Goal: Task Accomplishment & Management: Manage account settings

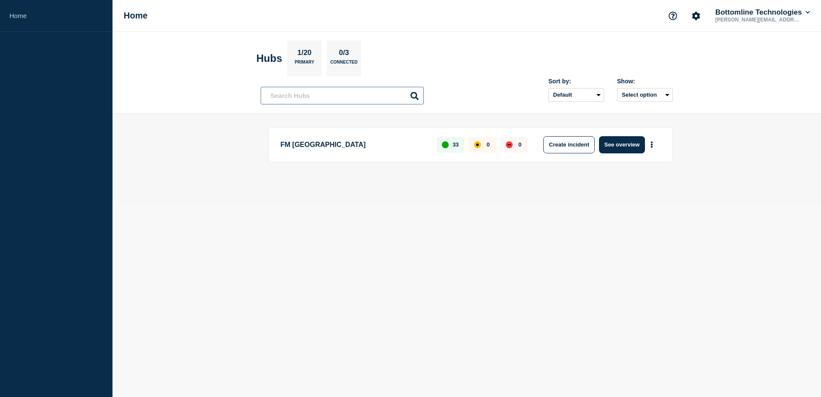
click at [358, 94] on input "text" at bounding box center [342, 96] width 163 height 18
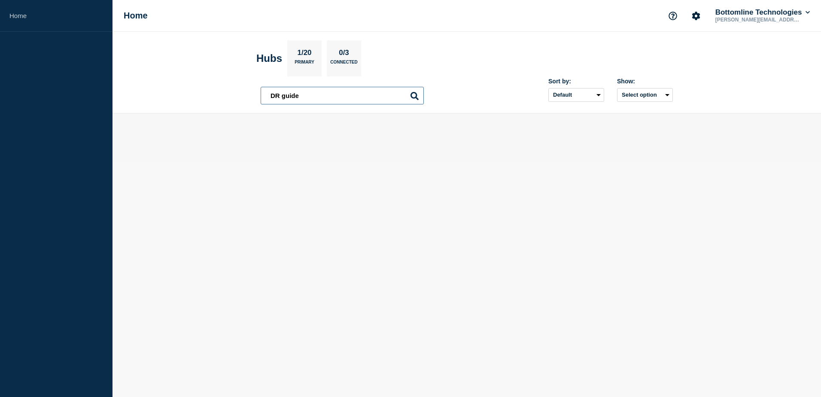
type input "DR guide"
click at [415, 94] on icon at bounding box center [415, 96] width 8 height 8
click at [415, 98] on icon at bounding box center [415, 96] width 8 height 8
click at [21, 9] on link "Home" at bounding box center [56, 16] width 113 height 32
click at [20, 13] on link "Home" at bounding box center [56, 16] width 113 height 32
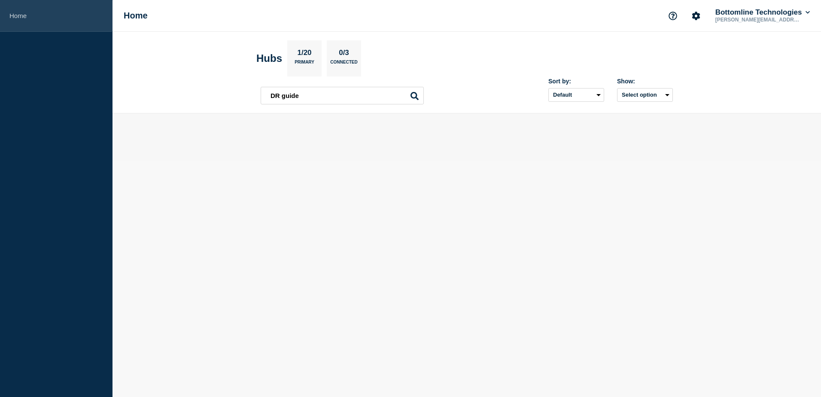
click at [20, 13] on link "Home" at bounding box center [56, 16] width 113 height 32
click at [116, 15] on div "Home Bottomline Technologies [PERSON_NAME][EMAIL_ADDRESS][PERSON_NAME][DOMAIN_N…" at bounding box center [467, 16] width 709 height 32
click at [128, 15] on h1 "Home" at bounding box center [136, 16] width 24 height 10
click at [35, 11] on link "Home" at bounding box center [56, 16] width 113 height 32
click at [307, 104] on header "Hubs 1/20 Primary 0/3 Connected DR guide DR guide Sort by: Default Last added L…" at bounding box center [467, 73] width 709 height 82
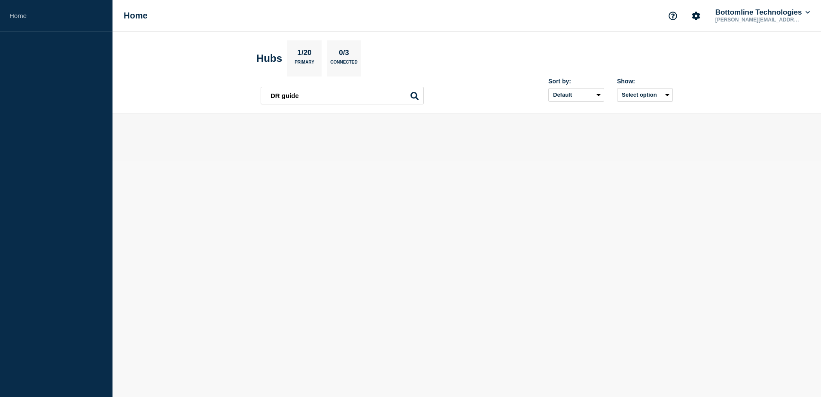
click at [414, 92] on icon at bounding box center [415, 96] width 8 height 8
click at [328, 98] on input "DR guide" at bounding box center [342, 96] width 163 height 18
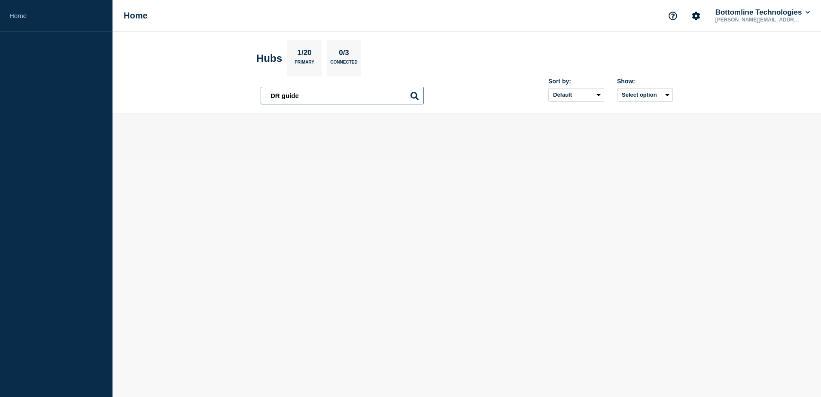
click at [328, 98] on input "DR guide" at bounding box center [342, 96] width 163 height 18
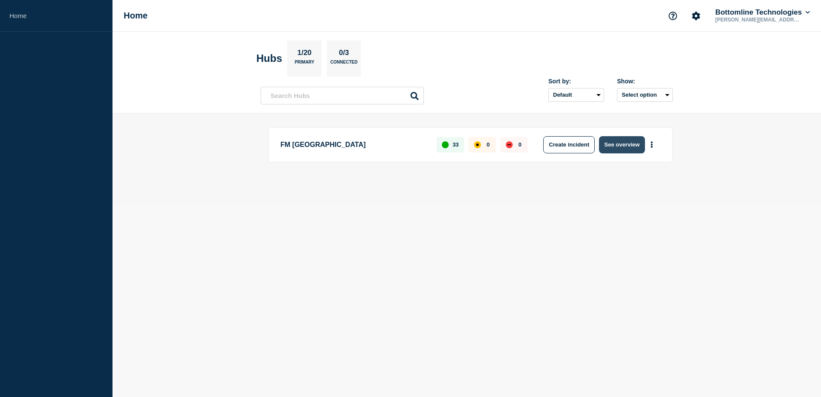
click at [629, 149] on button "See overview" at bounding box center [622, 144] width 46 height 17
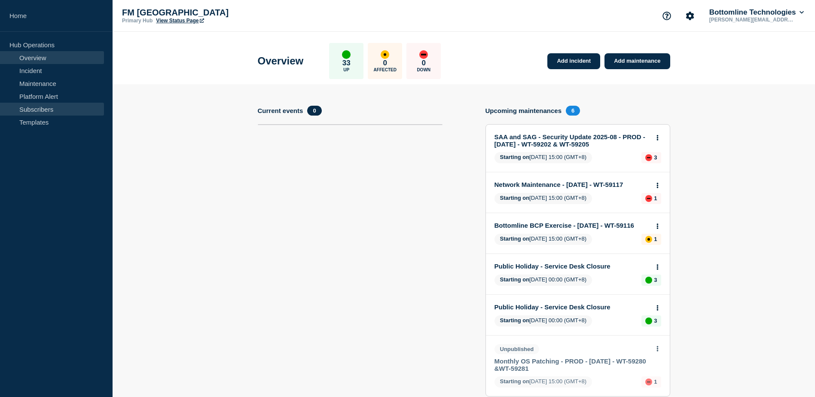
click at [33, 109] on link "Subscribers" at bounding box center [52, 109] width 104 height 13
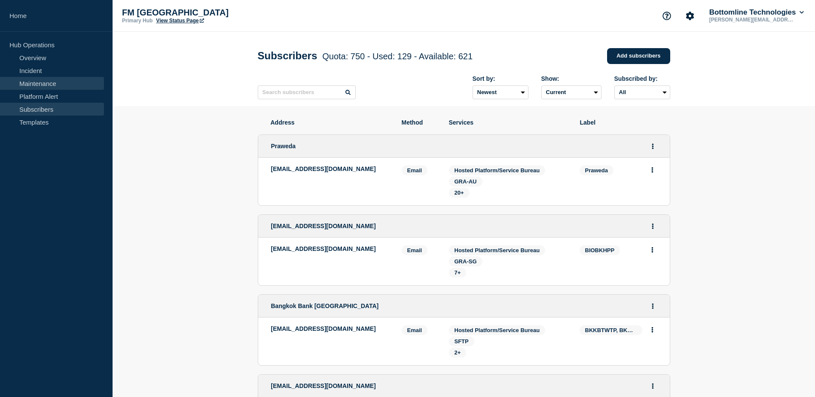
click at [43, 80] on link "Maintenance" at bounding box center [52, 83] width 104 height 13
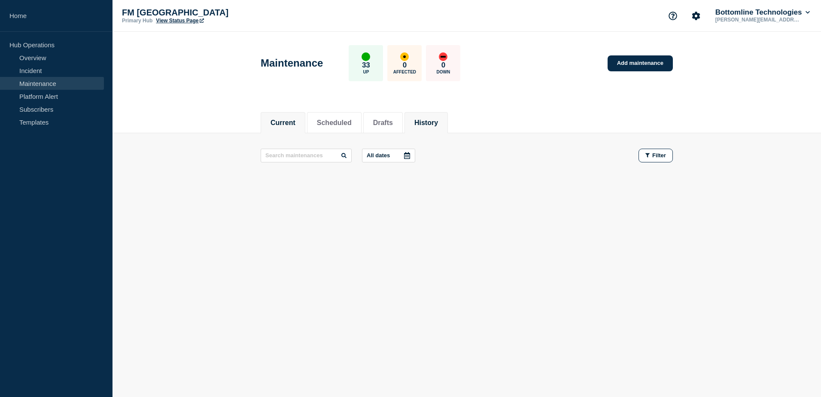
click at [448, 128] on li "History" at bounding box center [426, 122] width 43 height 21
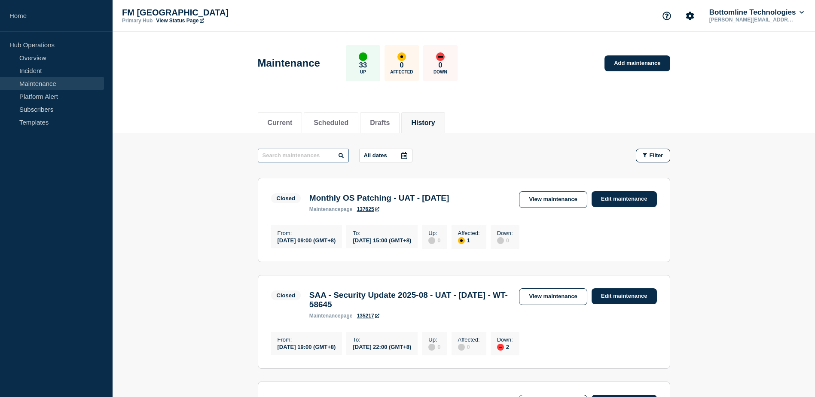
click at [295, 155] on input "text" at bounding box center [303, 156] width 91 height 14
paste input "DR guide"
type input "DR guide"
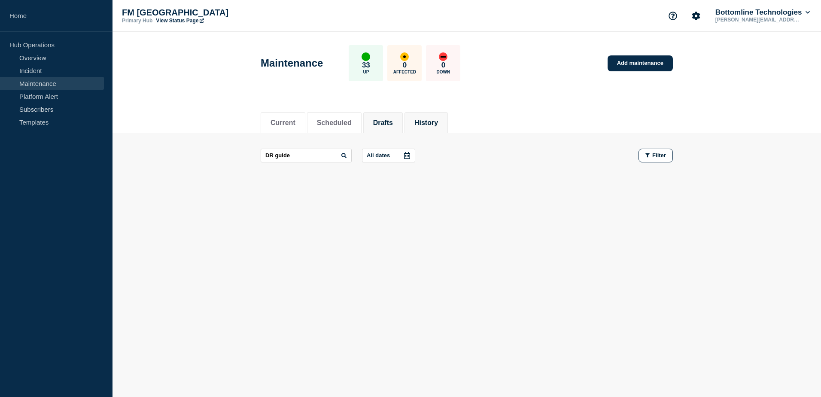
click at [386, 126] on button "Drafts" at bounding box center [383, 123] width 20 height 8
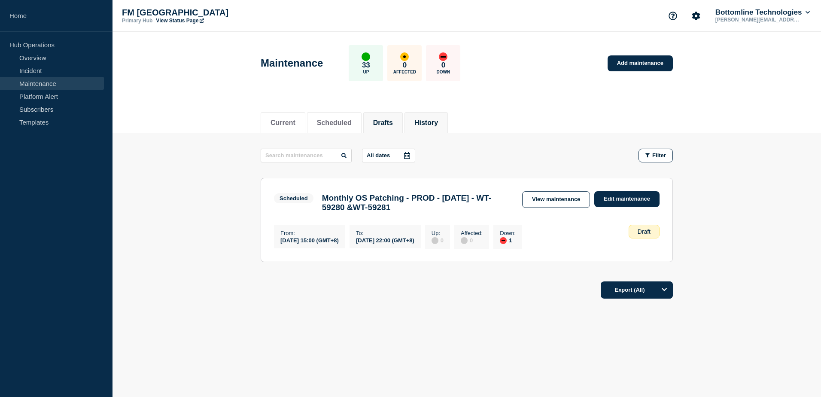
click at [438, 121] on button "History" at bounding box center [426, 123] width 24 height 8
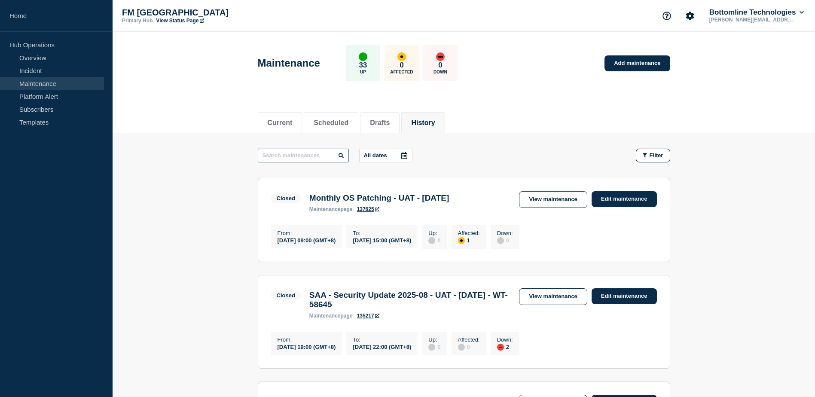
click at [282, 161] on input "text" at bounding box center [303, 156] width 91 height 14
click at [283, 161] on input "gu" at bounding box center [303, 156] width 91 height 14
type input "guide"
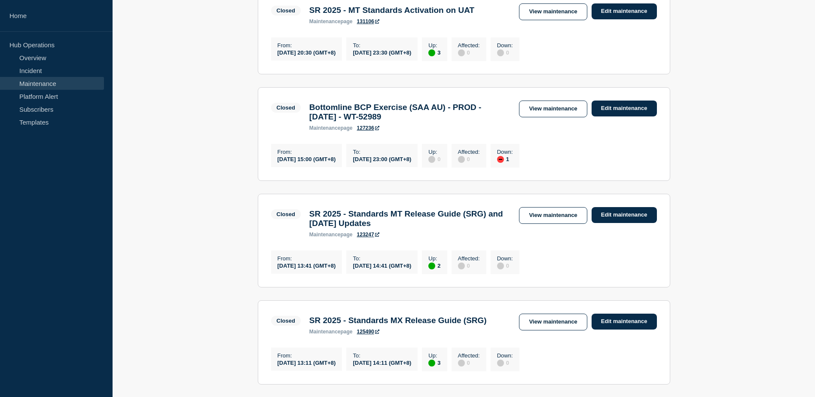
scroll to position [301, 0]
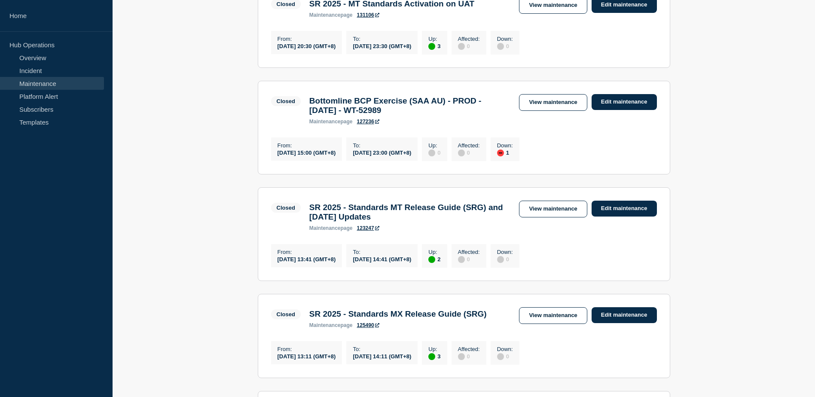
drag, startPoint x: 411, startPoint y: 120, endPoint x: 312, endPoint y: 115, distance: 98.9
click at [312, 115] on h3 "Bottomline BCP Exercise (SAA AU) - PROD - [DATE] - WT-52989" at bounding box center [409, 105] width 201 height 19
drag, startPoint x: 312, startPoint y: 115, endPoint x: 331, endPoint y: 113, distance: 19.0
copy h3 "Bottomline BCP Exercise (SAA AU) - PROD - [DATE] - WT-52989"
click at [554, 105] on link "View maintenance" at bounding box center [553, 102] width 68 height 17
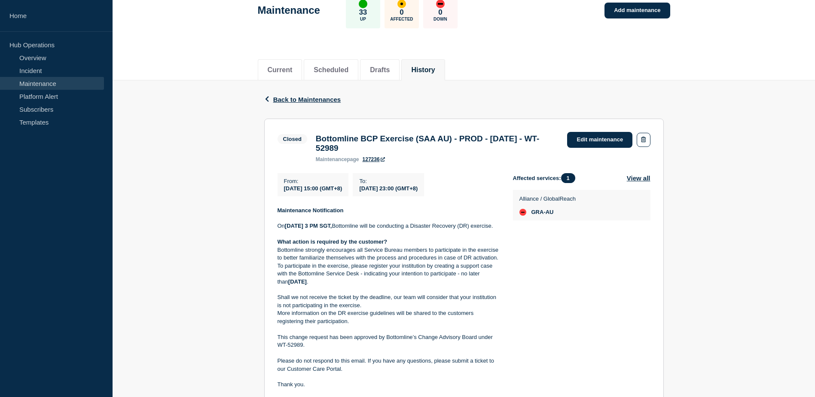
scroll to position [46, 0]
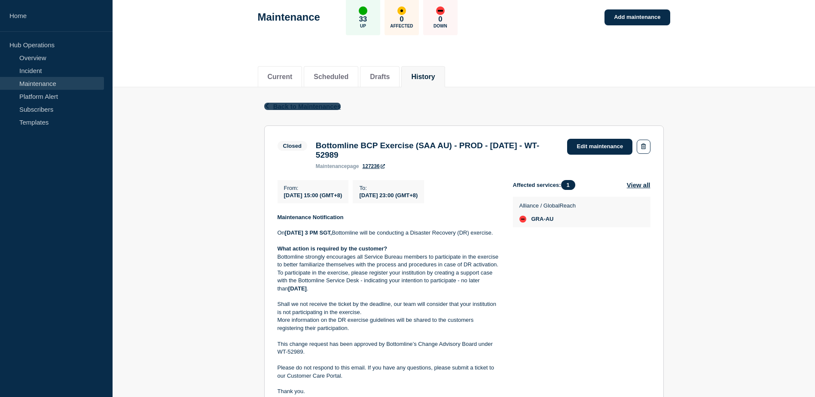
click at [304, 110] on span "Back to Maintenances" at bounding box center [307, 106] width 68 height 7
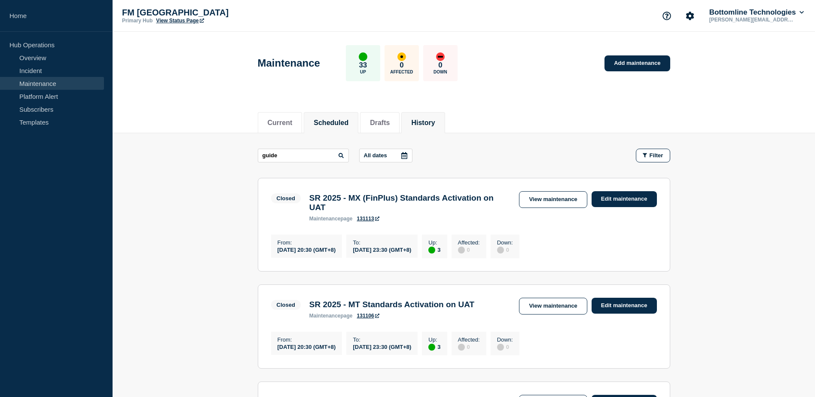
click at [357, 127] on li "Scheduled" at bounding box center [331, 122] width 55 height 21
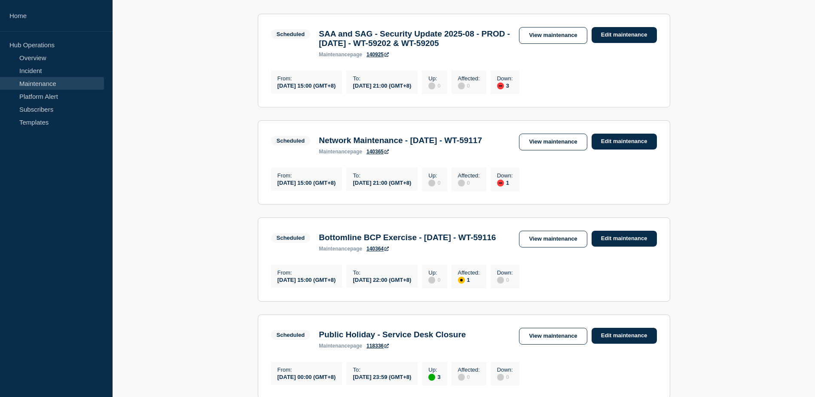
scroll to position [172, 0]
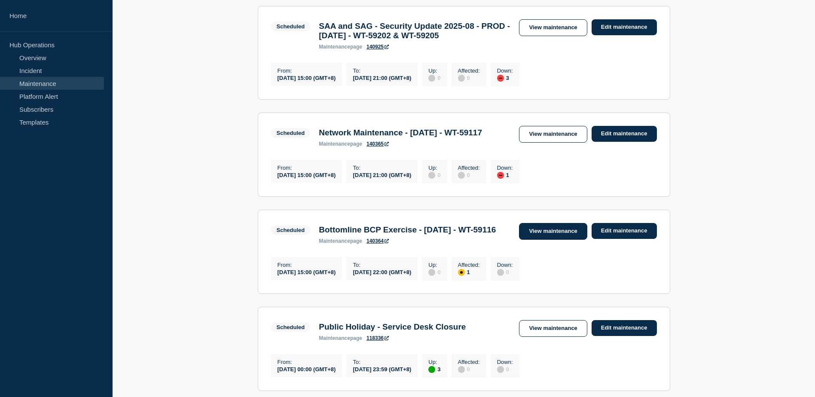
click at [563, 240] on link "View maintenance" at bounding box center [553, 231] width 68 height 17
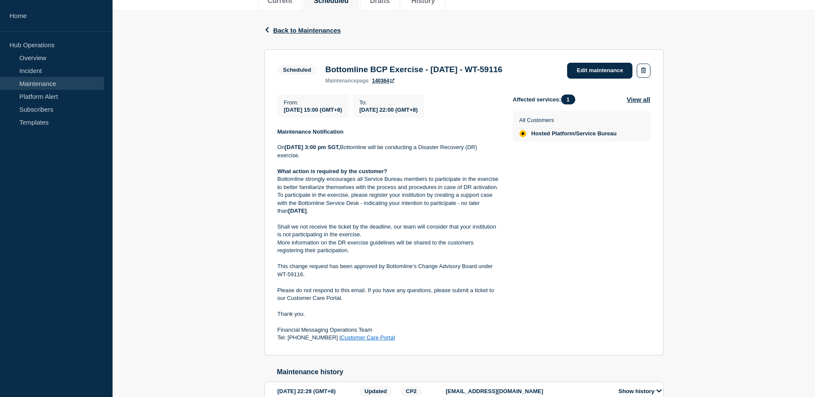
scroll to position [129, 0]
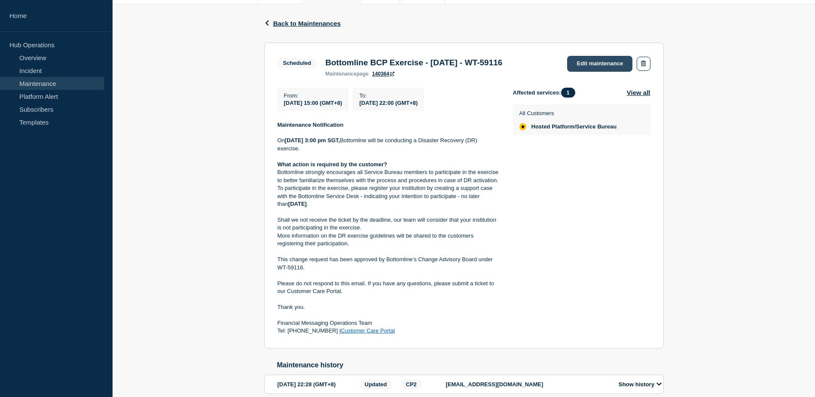
click at [601, 64] on link "Edit maintenance" at bounding box center [599, 64] width 65 height 16
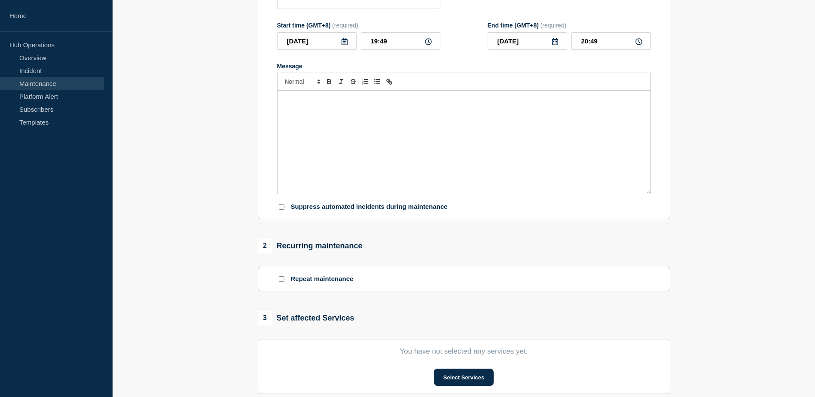
type input "Bottomline BCP Exercise - [DATE] - WT-59116"
type input "[DATE]"
type input "15:00"
type input "[DATE]"
type input "22:00"
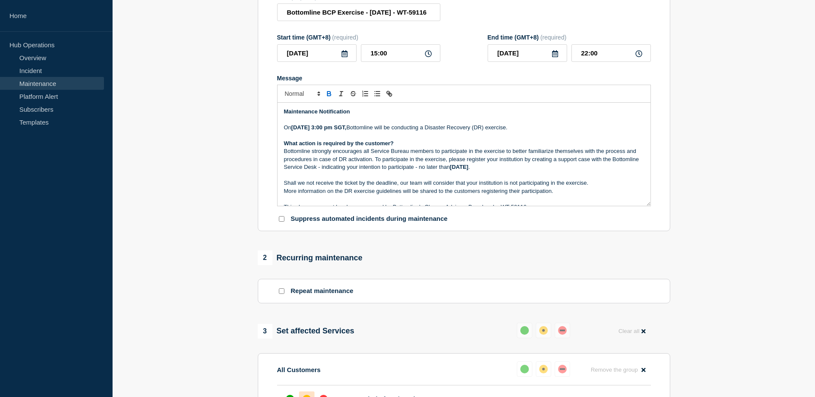
scroll to position [43, 0]
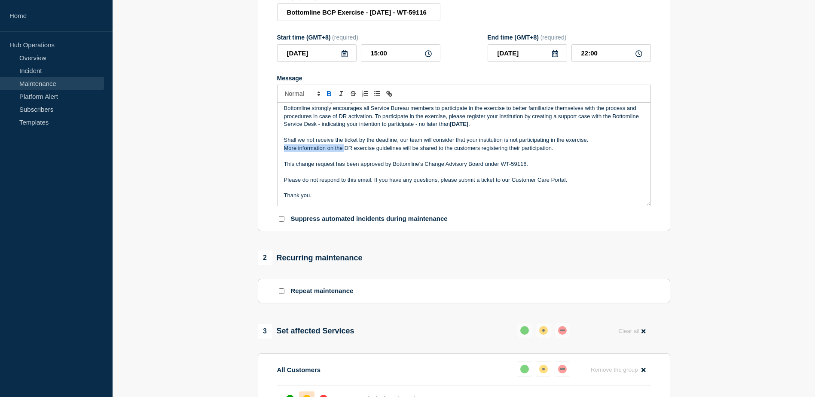
drag, startPoint x: 284, startPoint y: 150, endPoint x: 346, endPoint y: 151, distance: 62.3
click at [346, 151] on p "More information on the DR exercise guidelines will be shared to the customers …" at bounding box center [464, 148] width 360 height 8
drag, startPoint x: 491, startPoint y: 151, endPoint x: 393, endPoint y: 151, distance: 98.3
click at [393, 151] on p "DR exercise guidelines will be shared to the customers registering their partic…" at bounding box center [464, 148] width 360 height 8
click at [284, 152] on p "DR exercise guidelines." at bounding box center [464, 148] width 360 height 8
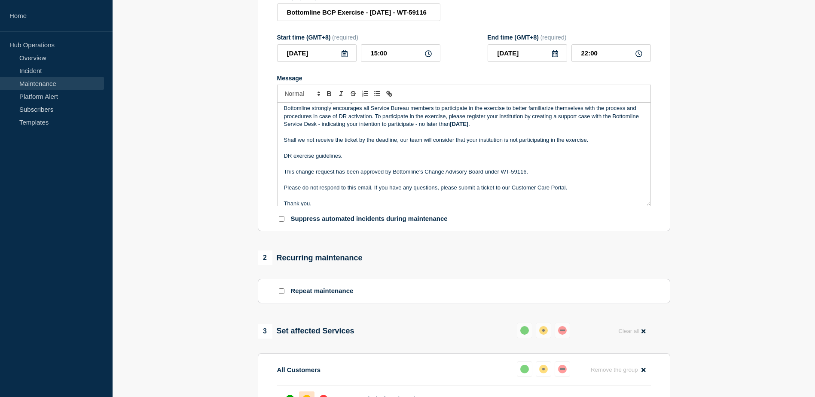
click at [285, 159] on p "DR exercise guidelines." at bounding box center [464, 156] width 360 height 8
drag, startPoint x: 343, startPoint y: 160, endPoint x: 284, endPoint y: 158, distance: 59.3
click at [284, 158] on p "DR exercise guidelines." at bounding box center [464, 156] width 360 height 8
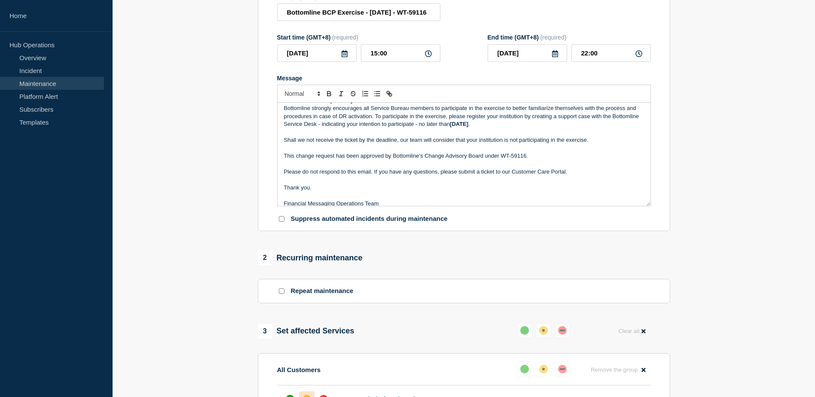
click at [526, 158] on p "This change request has been approved by Bottomline’s Change Advisory Board und…" at bounding box center [464, 156] width 360 height 8
click at [538, 160] on p "This change request has been approved by Bottomline’s Change Advisory Board und…" at bounding box center [464, 156] width 360 height 8
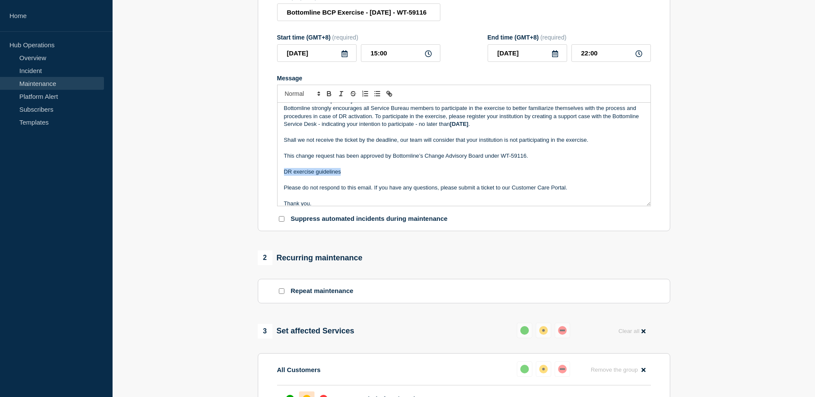
drag, startPoint x: 337, startPoint y: 173, endPoint x: 284, endPoint y: 173, distance: 52.8
click at [284, 173] on p "DR exercise guidelines" at bounding box center [464, 172] width 360 height 8
click at [387, 97] on icon "Toggle link" at bounding box center [389, 94] width 8 height 8
type input "DR exercise guidelines"
click at [336, 192] on input "DR exercise guidelines" at bounding box center [316, 187] width 73 height 11
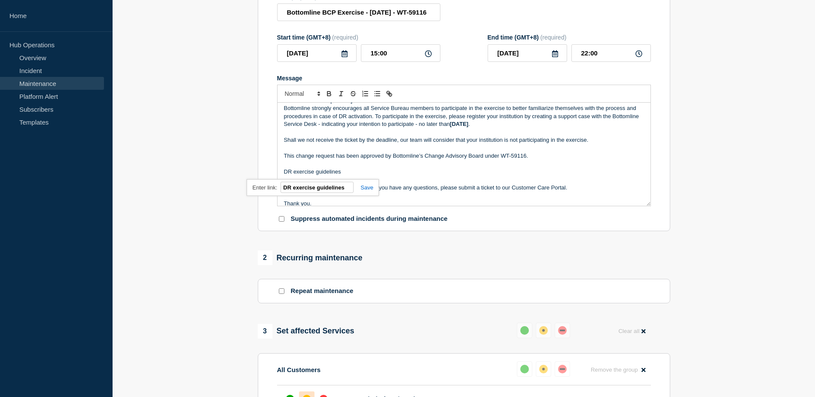
click at [336, 192] on input "DR exercise guidelines" at bounding box center [316, 187] width 73 height 11
click at [414, 190] on p "Please do not respond to this email. If you have any questions, please submit a…" at bounding box center [464, 188] width 360 height 8
click at [284, 168] on p "Message" at bounding box center [464, 164] width 360 height 8
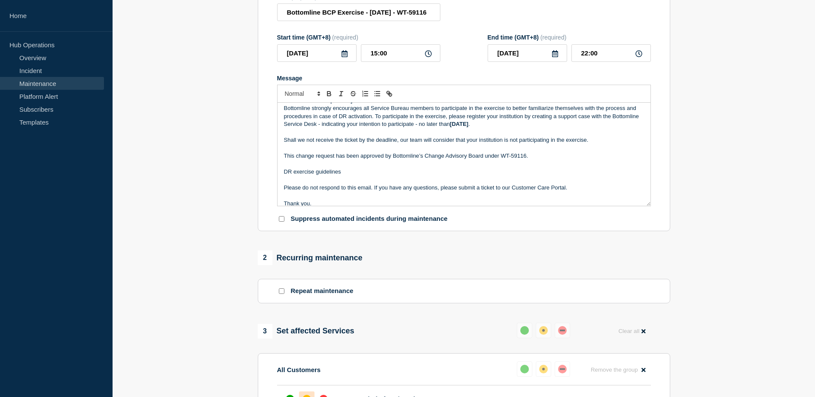
click at [284, 175] on p "DR exercise guidelines" at bounding box center [464, 172] width 360 height 8
click at [296, 175] on p "Click here for DR exercise guidelines" at bounding box center [464, 172] width 360 height 8
click at [315, 175] on p "Click on the here for DR exercise guidelines" at bounding box center [464, 172] width 360 height 8
drag, startPoint x: 381, startPoint y: 175, endPoint x: 325, endPoint y: 173, distance: 56.3
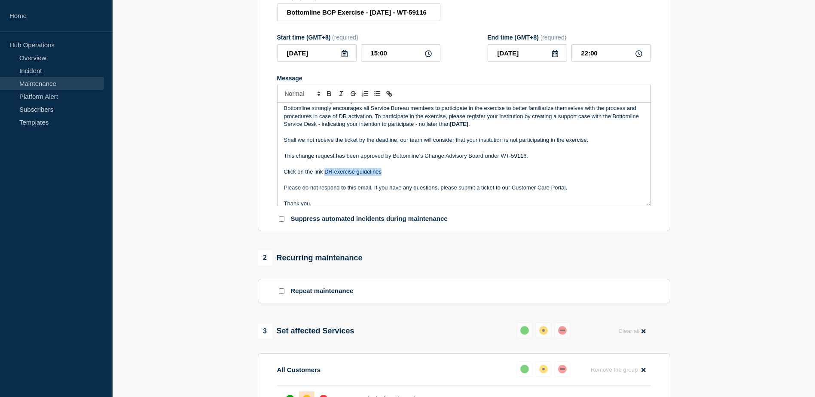
click at [325, 173] on p "Click on the link DR exercise guidelines" at bounding box center [464, 172] width 360 height 8
click at [389, 96] on icon "Toggle link" at bounding box center [390, 94] width 3 height 3
click at [360, 193] on input "DR exercise guidelines" at bounding box center [357, 187] width 73 height 11
paste input "[URL][DOMAIN_NAME]"
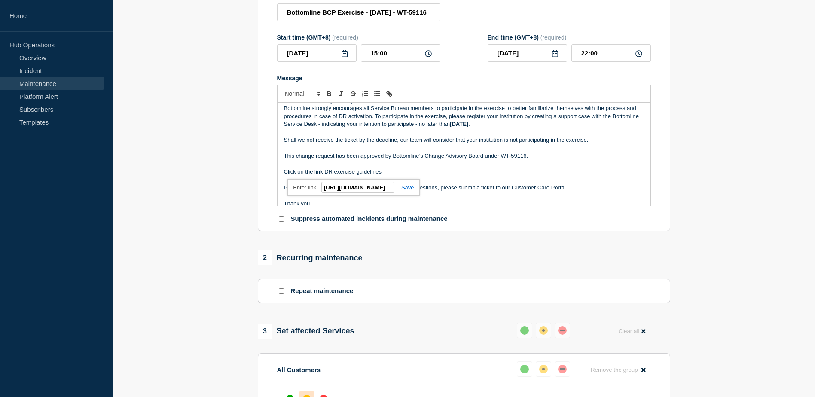
type input "[URL][DOMAIN_NAME]"
click at [404, 191] on link at bounding box center [404, 187] width 20 height 6
click at [323, 176] on p "Click on the link DR exercise guidelines" at bounding box center [464, 172] width 360 height 8
click at [407, 180] on p "Message" at bounding box center [464, 180] width 360 height 8
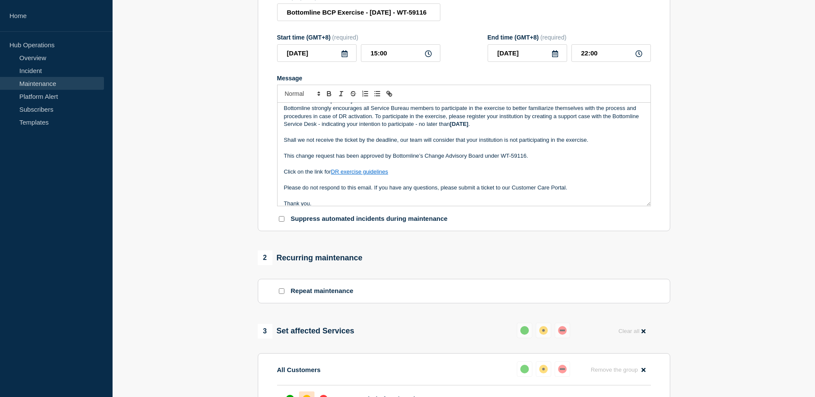
click at [408, 174] on p "Click on the link for DR exercise guidelines" at bounding box center [464, 172] width 360 height 8
drag, startPoint x: 389, startPoint y: 175, endPoint x: 332, endPoint y: 176, distance: 56.7
click at [332, 175] on link "DR exercise guidelines" at bounding box center [359, 171] width 57 height 6
click at [431, 173] on p "Click on the link for DR exercise guidelines doc" at bounding box center [464, 172] width 360 height 8
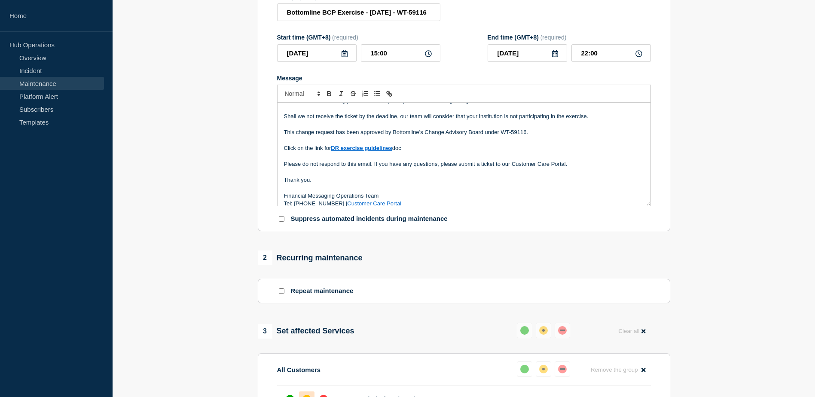
scroll to position [74, 0]
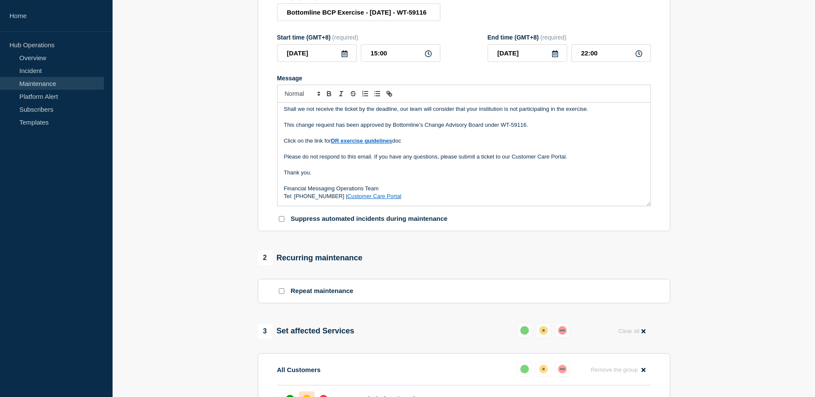
click at [401, 144] on p "Click on the link for DR exercise guidelines doc" at bounding box center [464, 141] width 360 height 8
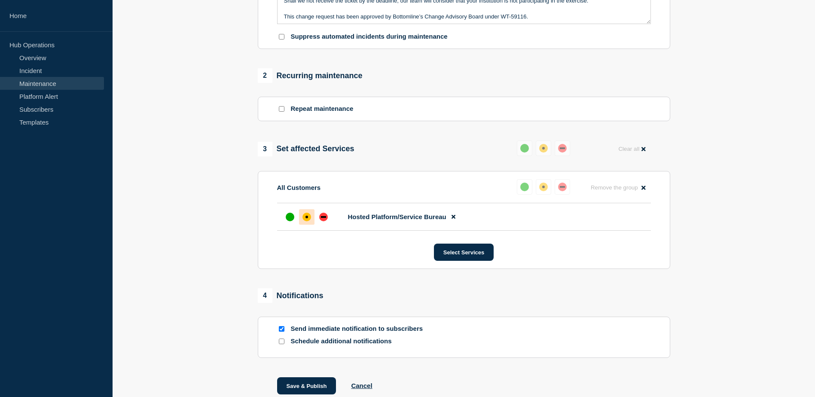
scroll to position [368, 0]
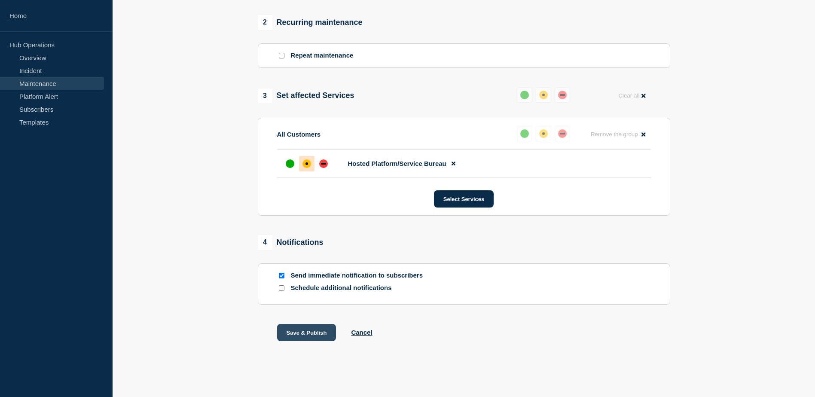
click at [311, 331] on button "Save & Publish" at bounding box center [306, 332] width 59 height 17
